Goal: Information Seeking & Learning: Learn about a topic

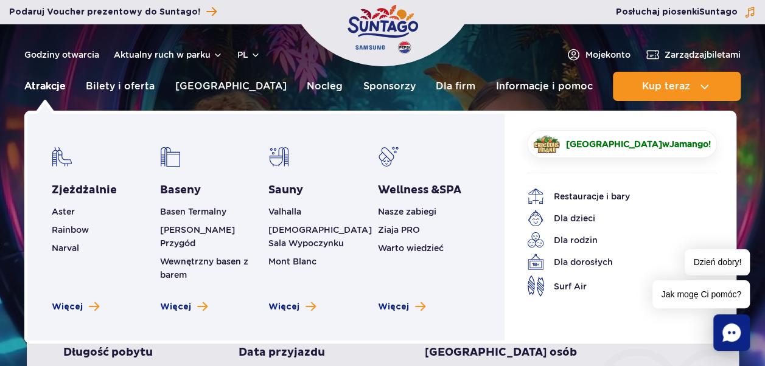
click at [54, 85] on link "Atrakcje" at bounding box center [44, 86] width 41 height 29
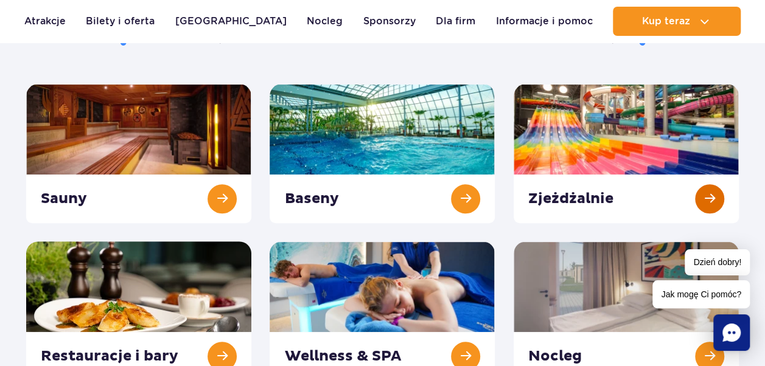
scroll to position [142, 0]
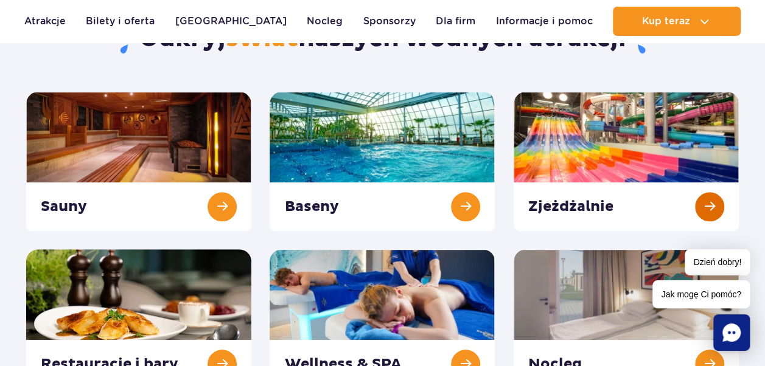
click at [622, 148] on link at bounding box center [625, 161] width 225 height 139
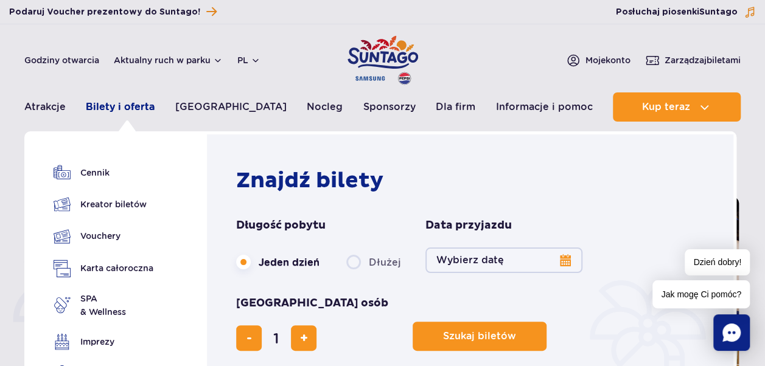
click at [134, 112] on link "Bilety i oferta" at bounding box center [120, 106] width 69 height 29
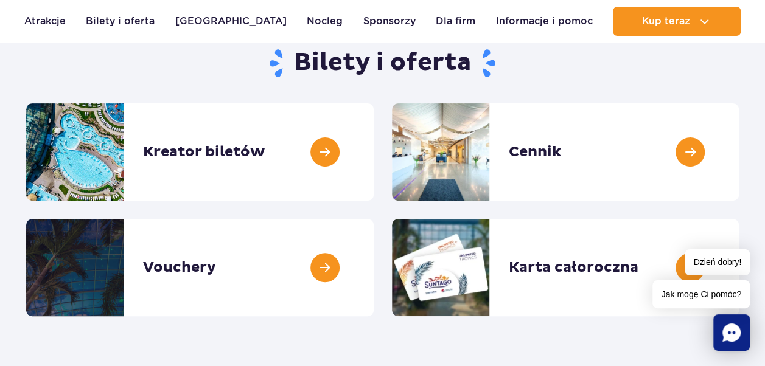
scroll to position [142, 0]
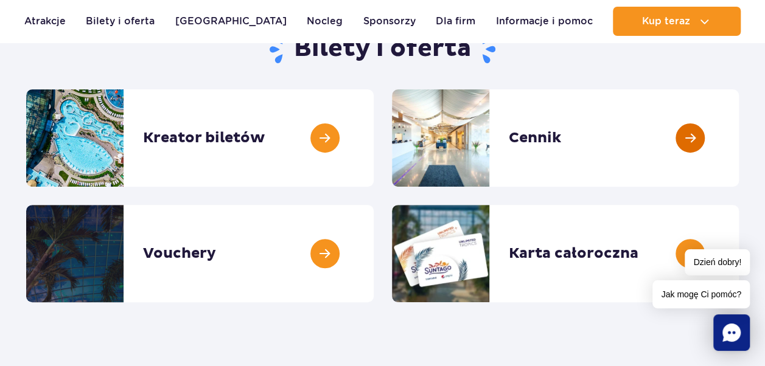
click at [739, 145] on link at bounding box center [739, 137] width 0 height 97
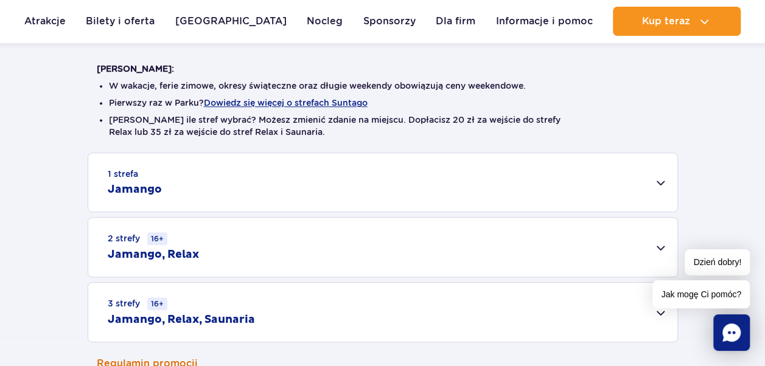
scroll to position [283, 0]
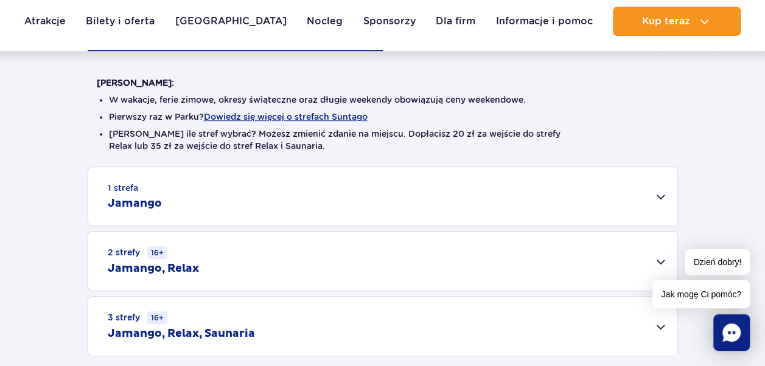
click at [135, 207] on h2 "Jamango" at bounding box center [135, 204] width 54 height 15
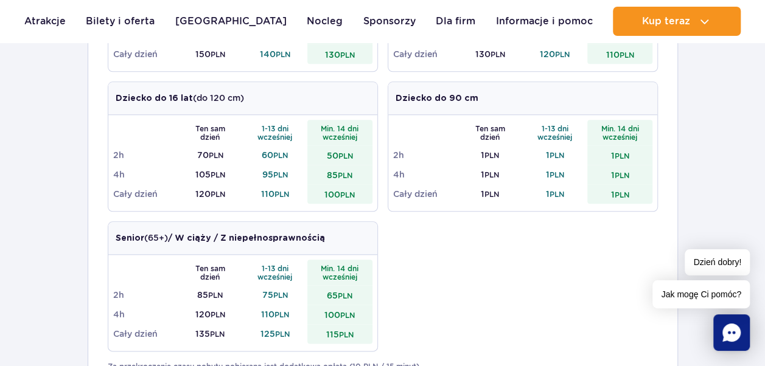
scroll to position [0, 0]
